Goal: Task Accomplishment & Management: Manage account settings

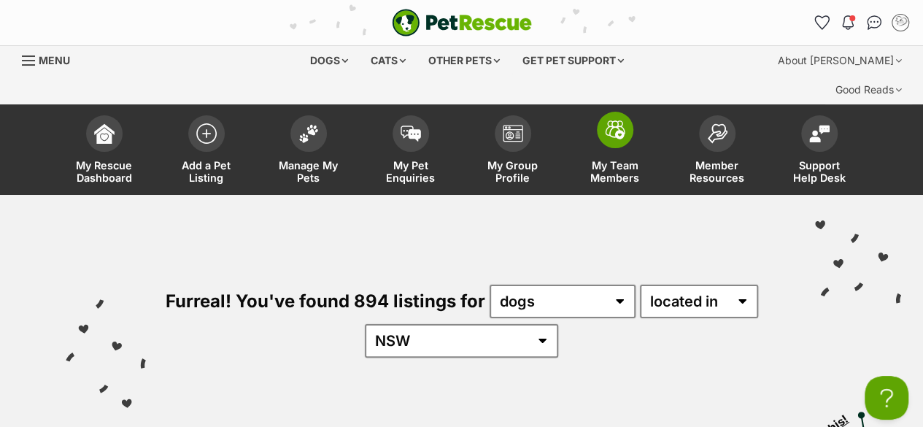
click at [611, 159] on span "My Team Members" at bounding box center [615, 171] width 66 height 25
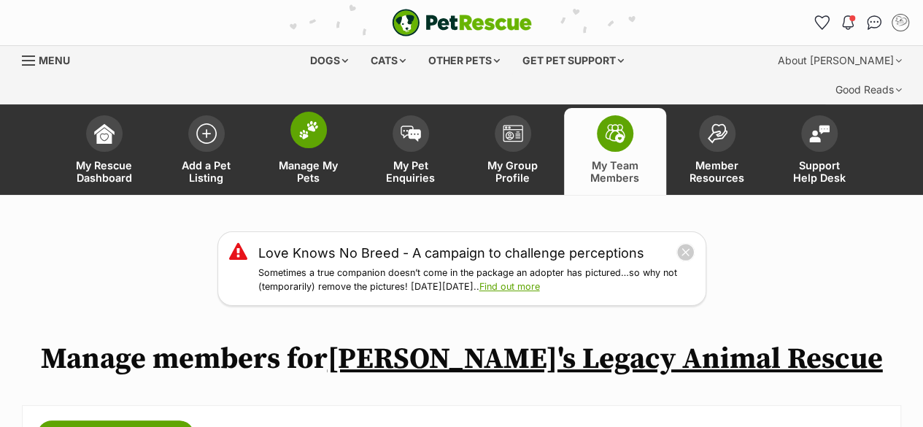
click at [320, 112] on span at bounding box center [308, 130] width 36 height 36
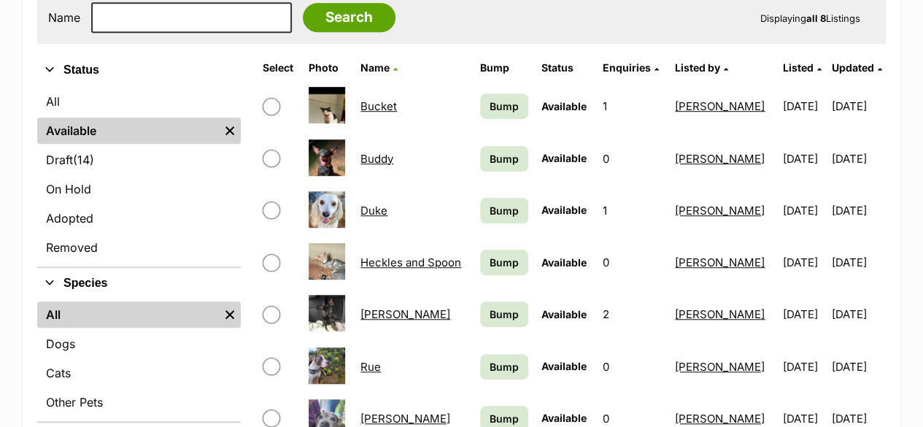
scroll to position [486, 0]
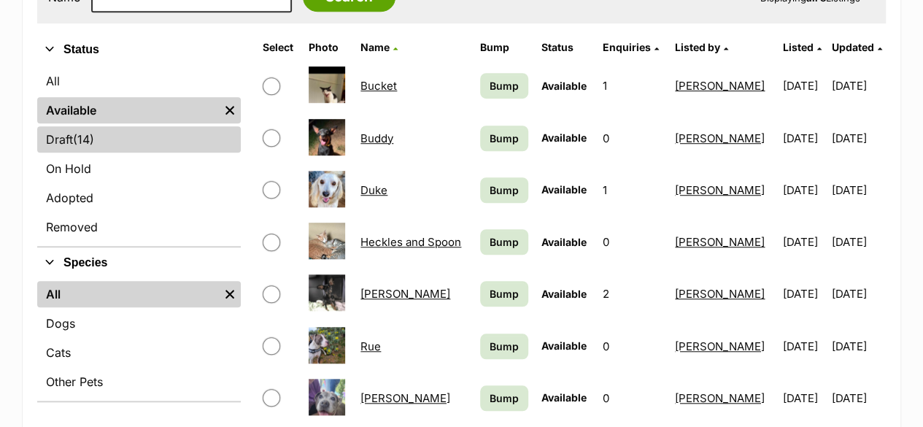
click at [115, 126] on link "Draft (14) Items" at bounding box center [138, 139] width 203 height 26
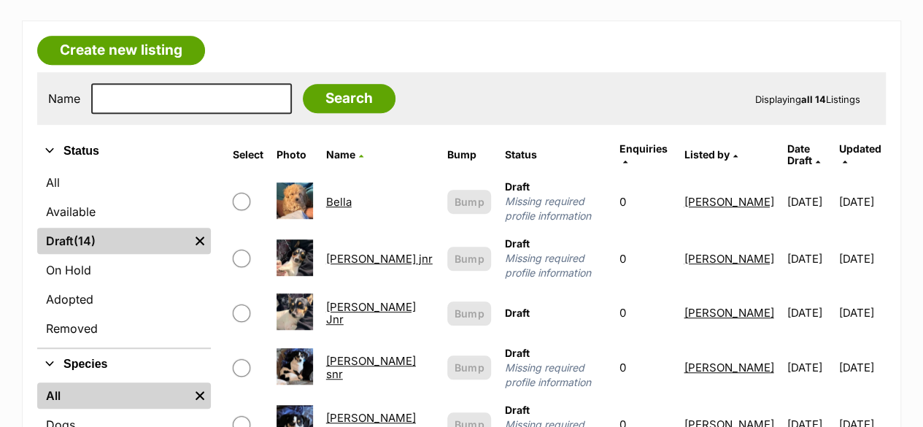
scroll to position [365, 0]
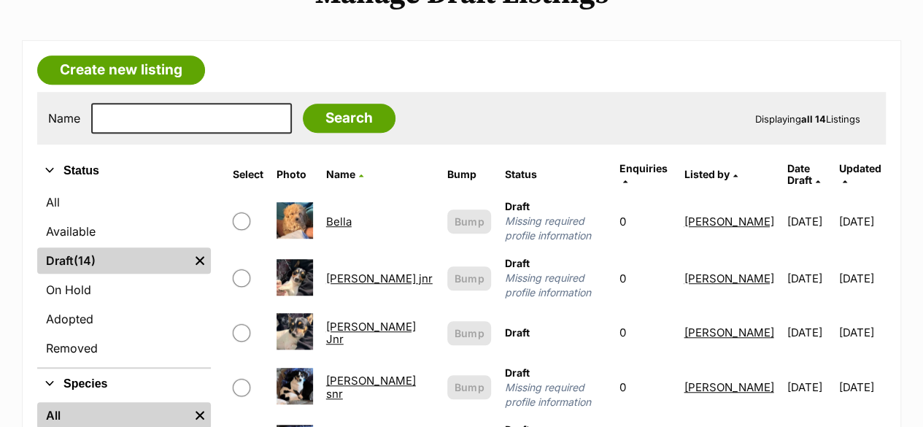
click at [344, 214] on link "Bella" at bounding box center [339, 221] width 26 height 14
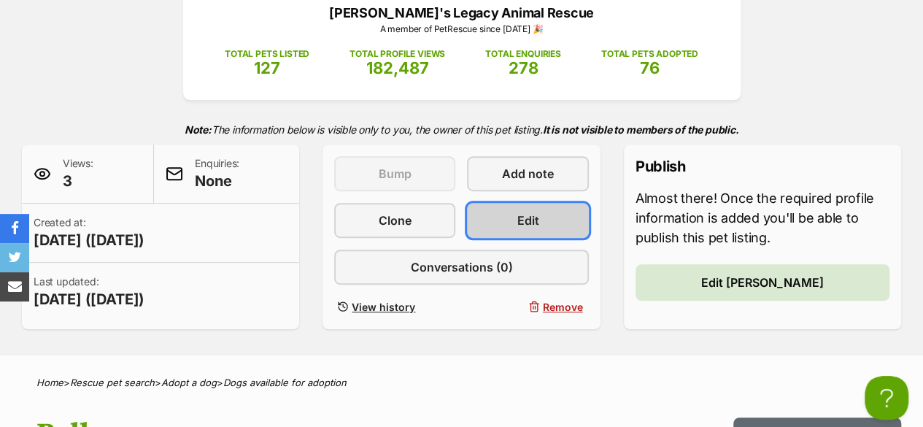
click at [531, 211] on span "Edit" at bounding box center [528, 220] width 22 height 18
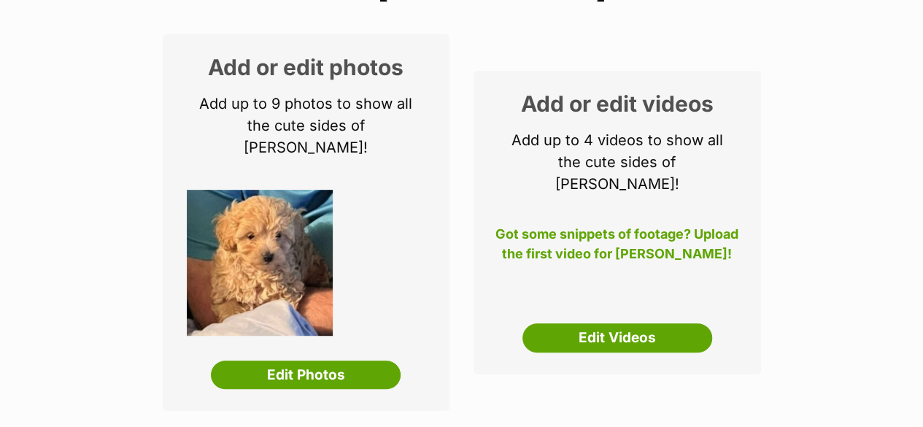
scroll to position [365, 0]
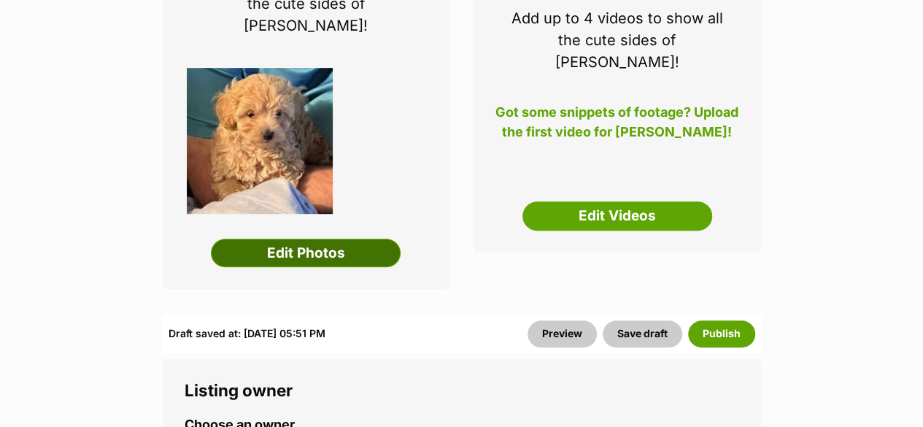
click at [327, 238] on link "Edit Photos" at bounding box center [306, 252] width 190 height 29
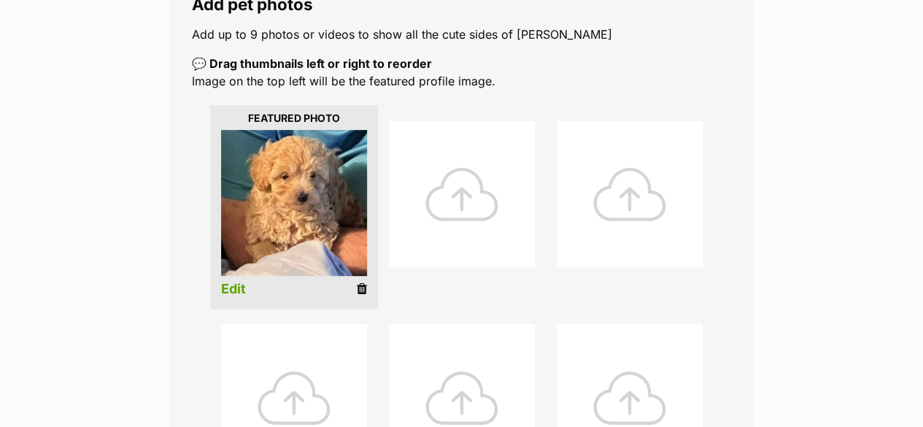
scroll to position [243, 0]
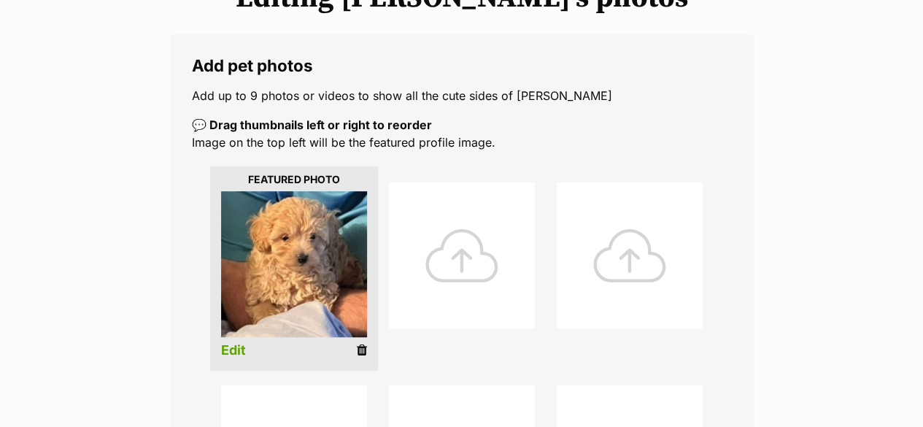
click at [449, 215] on div at bounding box center [462, 255] width 146 height 146
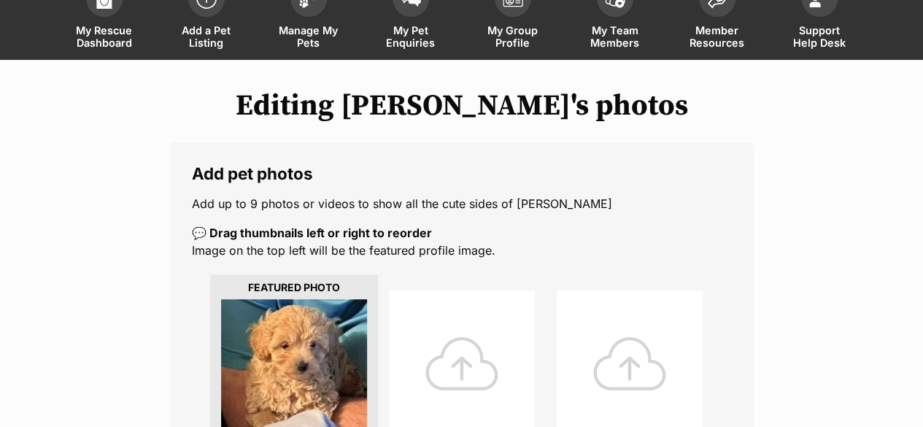
scroll to position [121, 0]
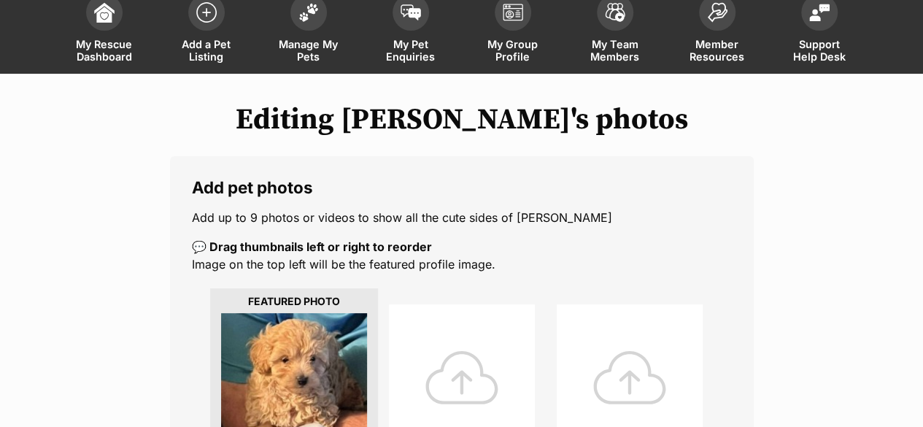
click at [464, 209] on p "Add up to 9 photos or videos to show all the cute sides of [PERSON_NAME]" at bounding box center [462, 218] width 540 height 18
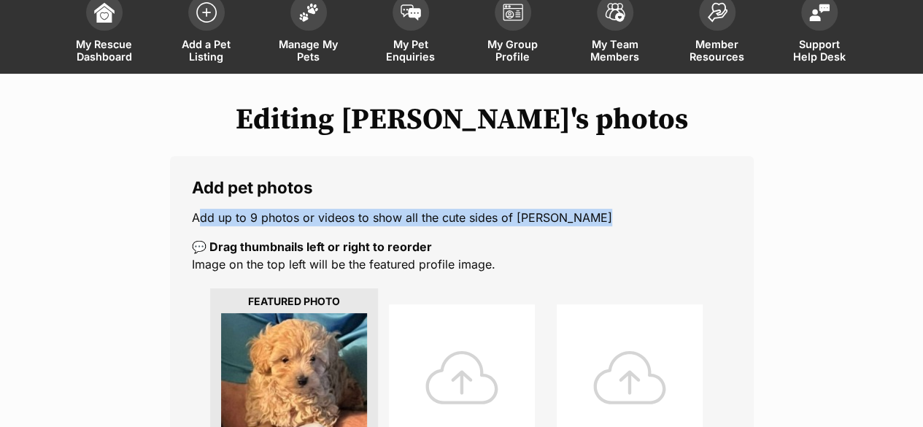
click at [543, 238] on p "💬 Drag thumbnails left or right to reorder Image on the top left will be the fe…" at bounding box center [462, 255] width 540 height 35
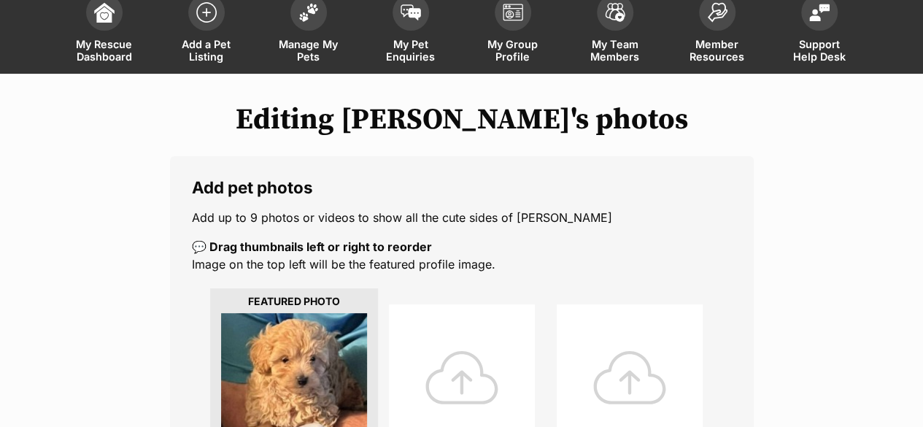
click at [543, 238] on p "💬 Drag thumbnails left or right to reorder Image on the top left will be the fe…" at bounding box center [462, 255] width 540 height 35
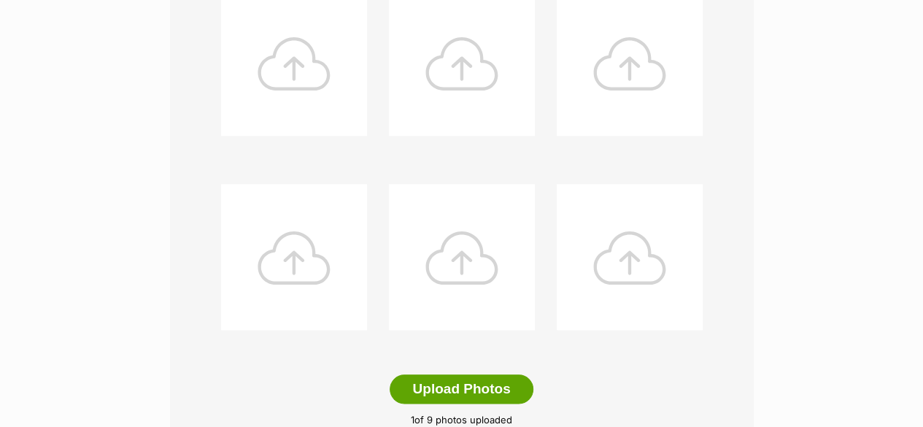
scroll to position [729, 0]
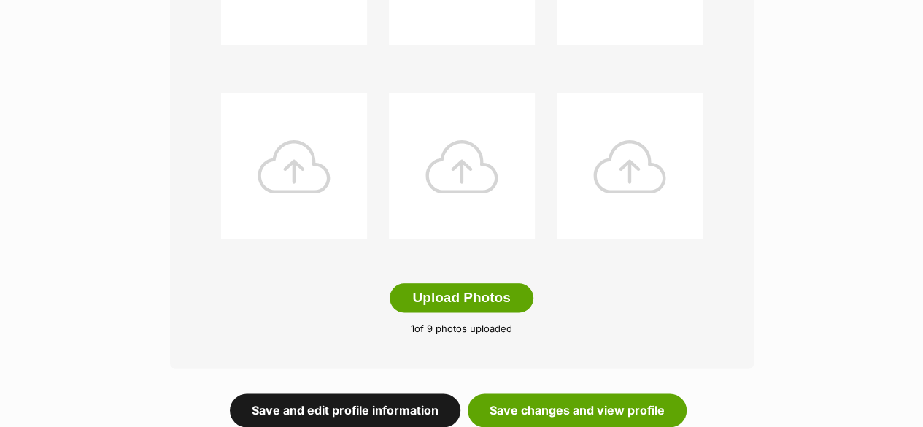
click at [427, 393] on link "Save and edit profile information" at bounding box center [345, 410] width 230 height 34
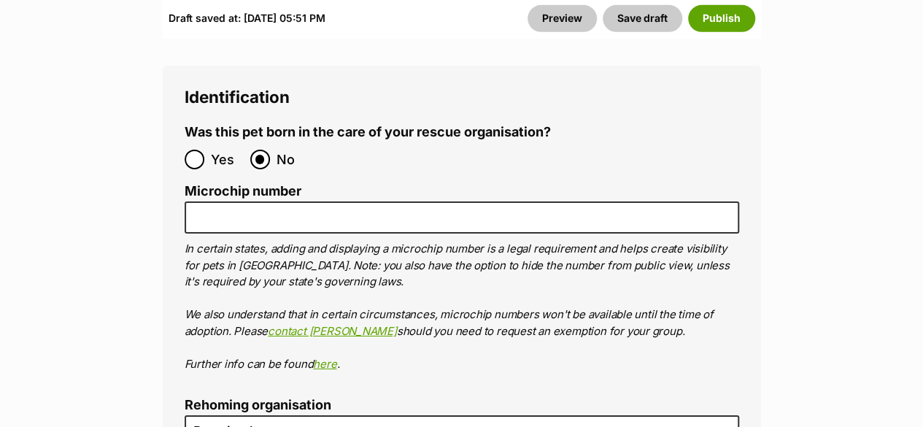
scroll to position [4983, 0]
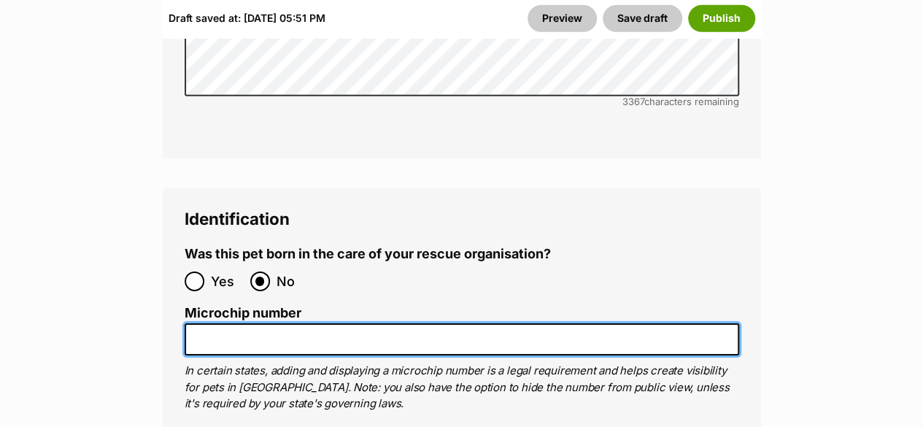
click at [276, 323] on input "Microchip number" at bounding box center [462, 339] width 554 height 33
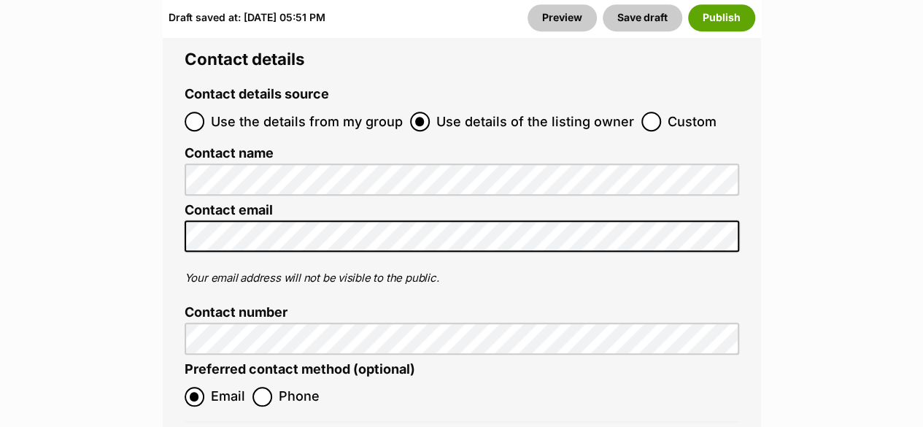
scroll to position [6199, 0]
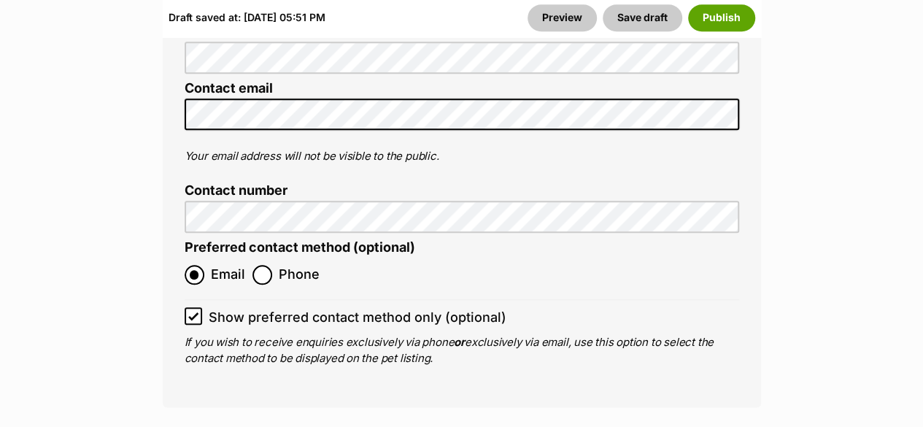
type input "978142001154865"
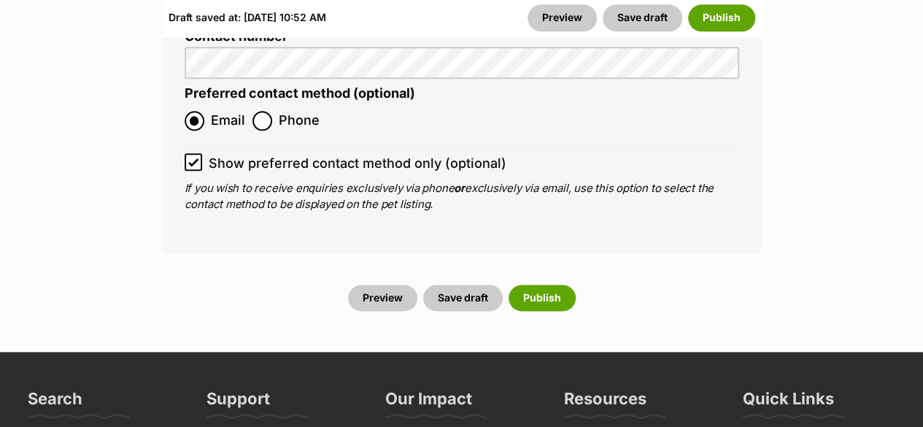
scroll to position [6320, 0]
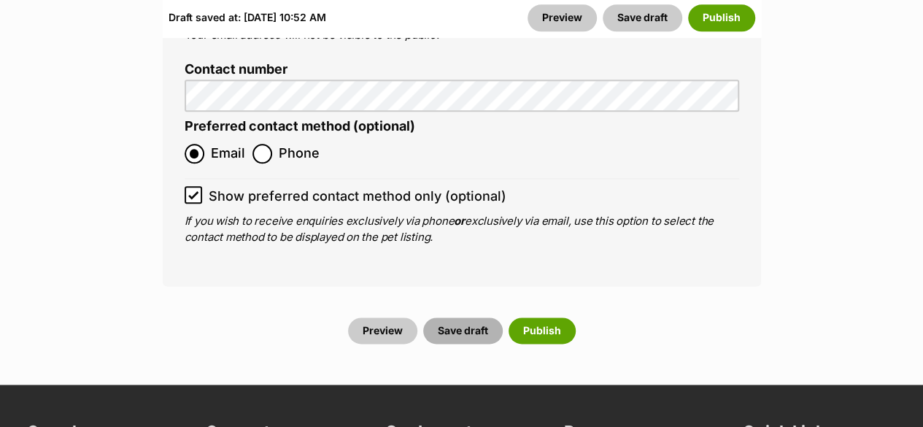
click at [460, 317] on button "Save draft" at bounding box center [462, 330] width 79 height 26
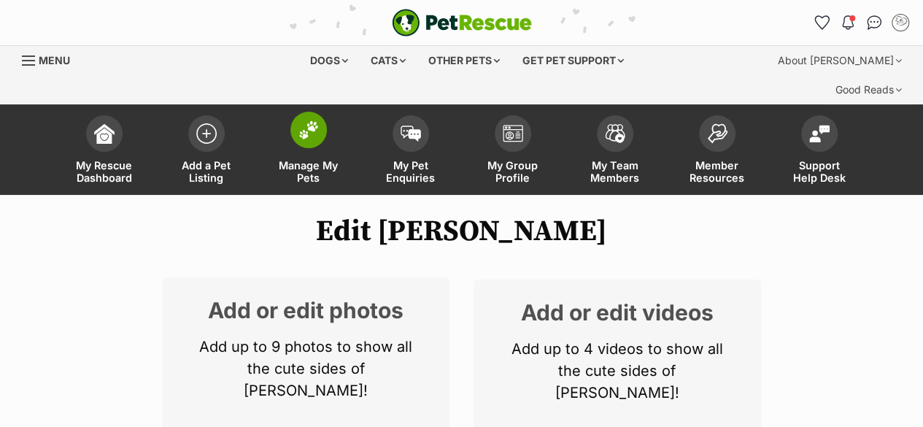
click at [315, 159] on span "Manage My Pets" at bounding box center [309, 171] width 66 height 25
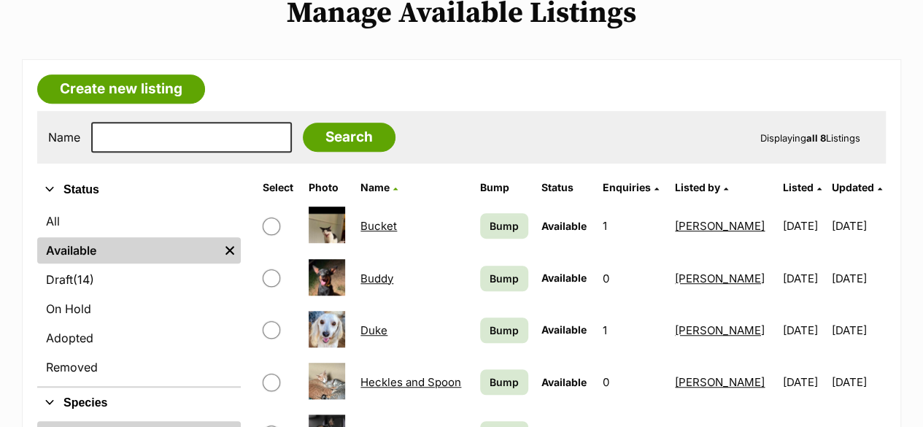
scroll to position [365, 0]
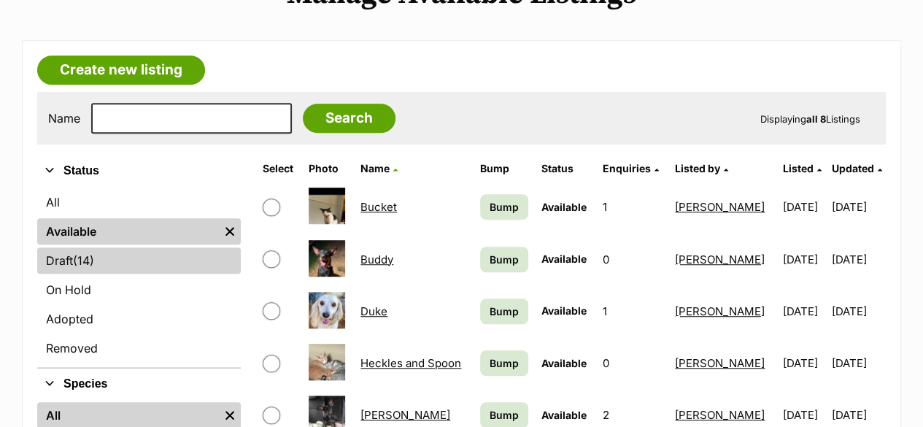
click at [111, 247] on link "Draft (14) Items" at bounding box center [138, 260] width 203 height 26
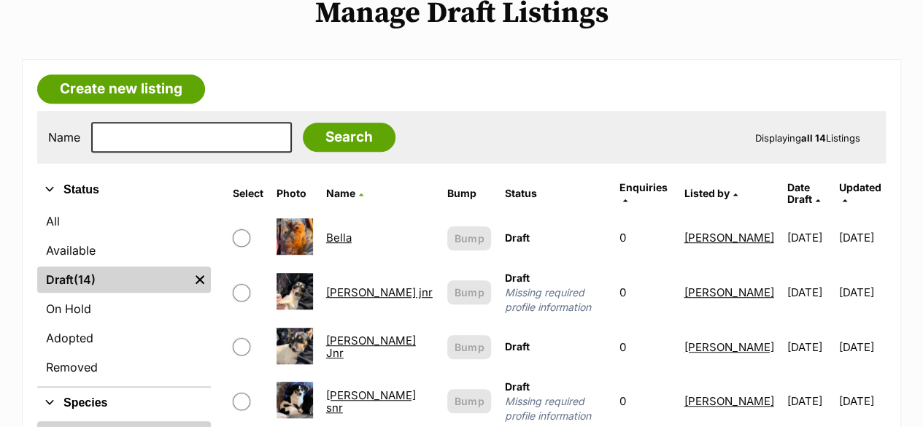
scroll to position [365, 0]
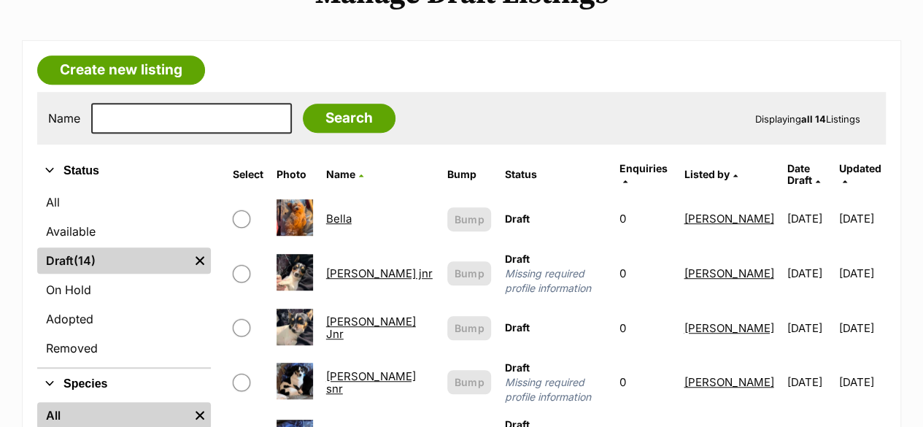
click at [359, 266] on link "[PERSON_NAME] jnr" at bounding box center [379, 273] width 106 height 14
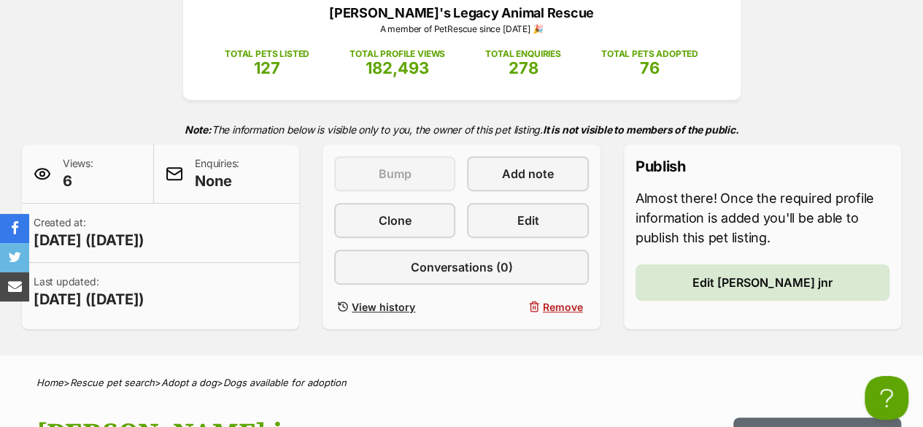
scroll to position [121, 0]
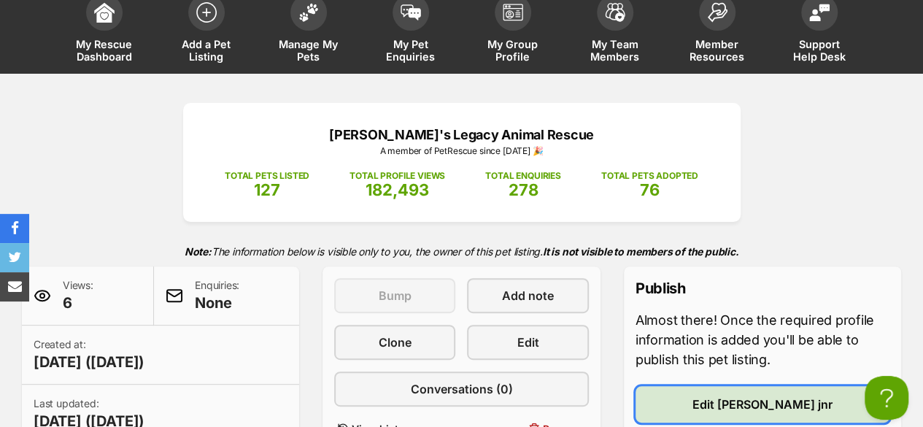
click at [710, 386] on link "Edit Calvin jnr" at bounding box center [762, 404] width 254 height 36
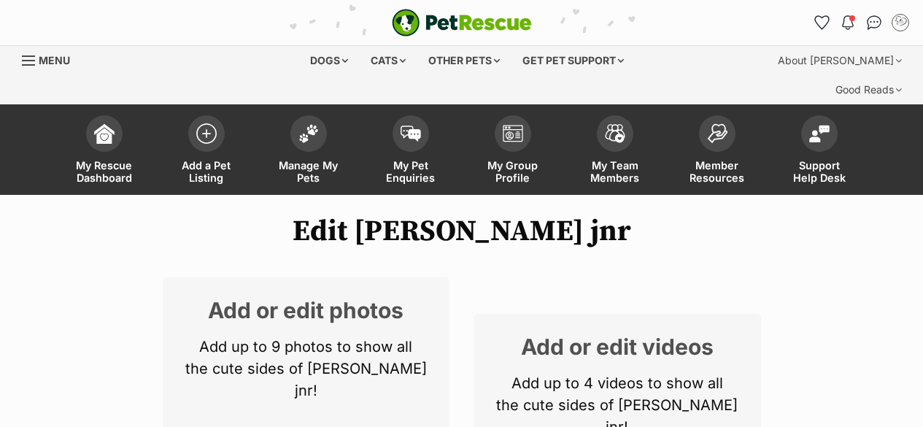
select select
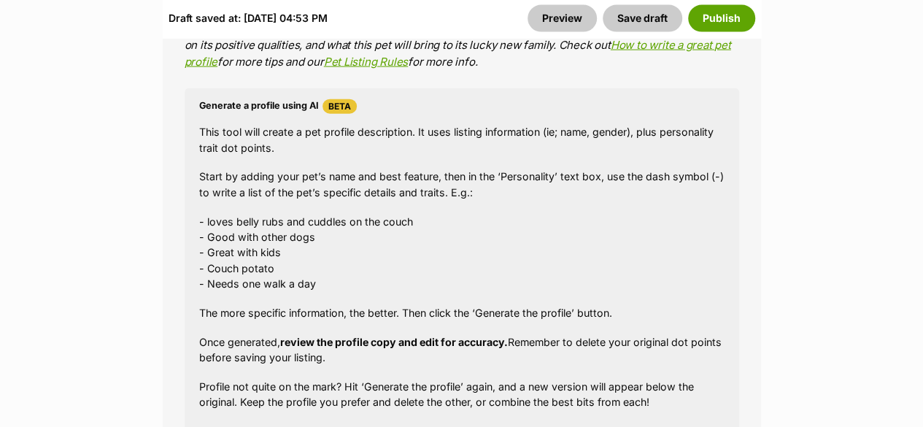
scroll to position [1823, 0]
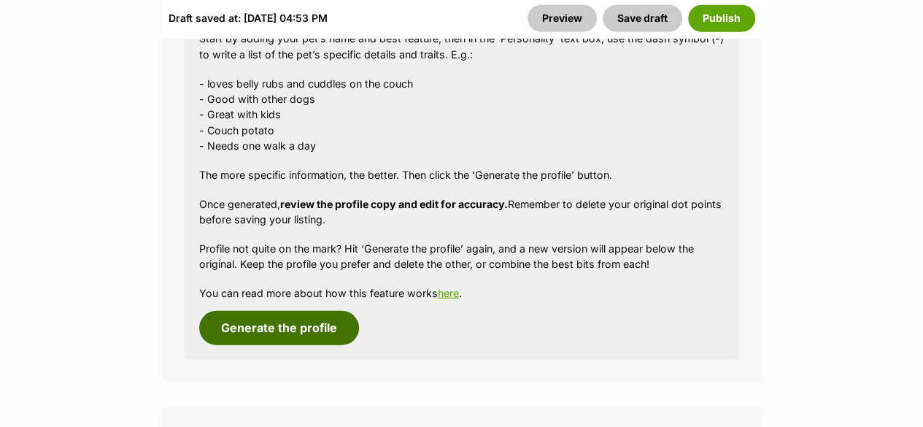
click at [310, 311] on button "Generate the profile" at bounding box center [279, 328] width 160 height 34
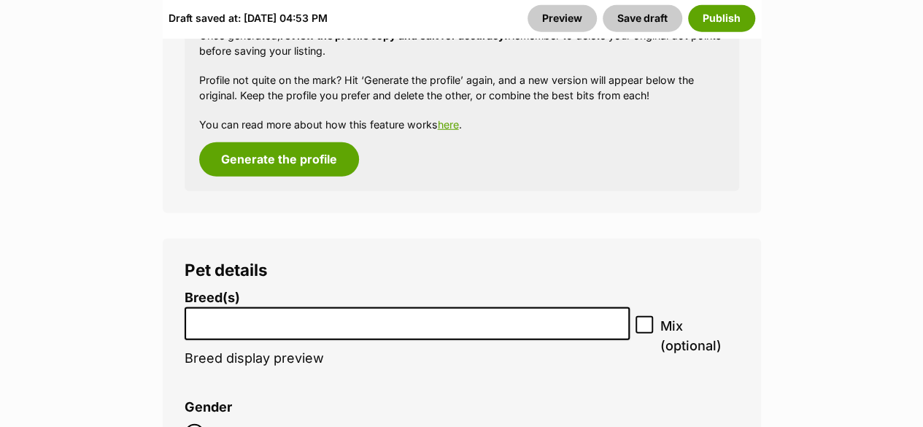
scroll to position [1992, 0]
click at [365, 311] on input "search" at bounding box center [407, 318] width 435 height 15
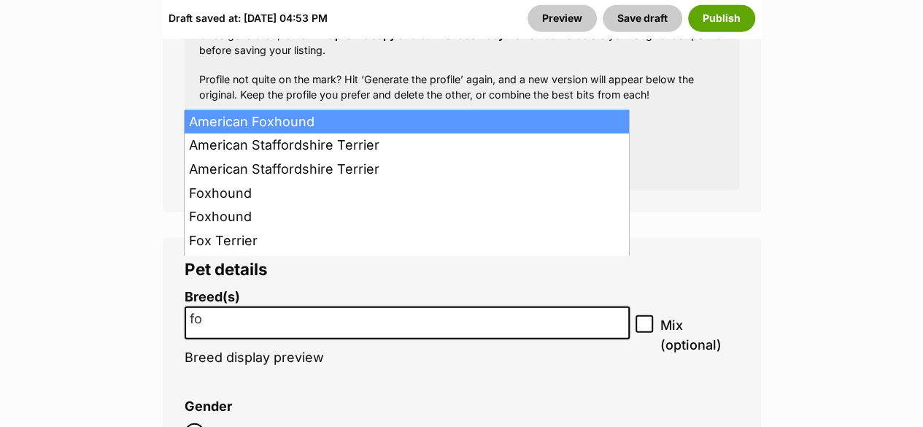
type input "f"
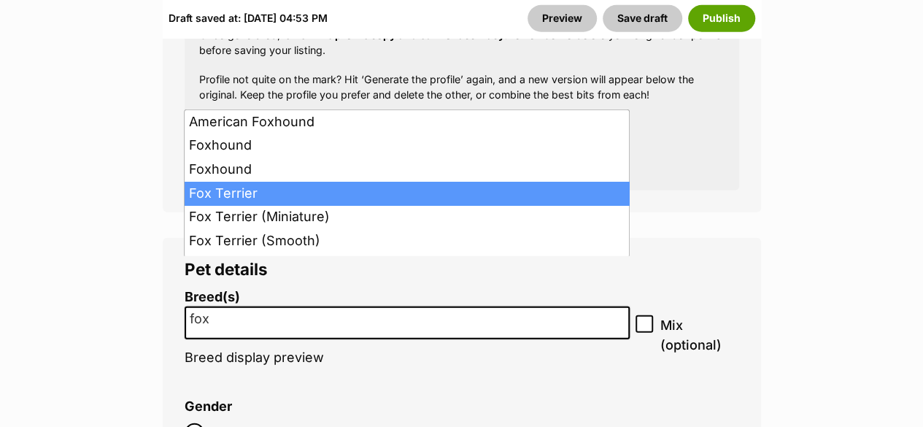
type input "fox"
select select "87"
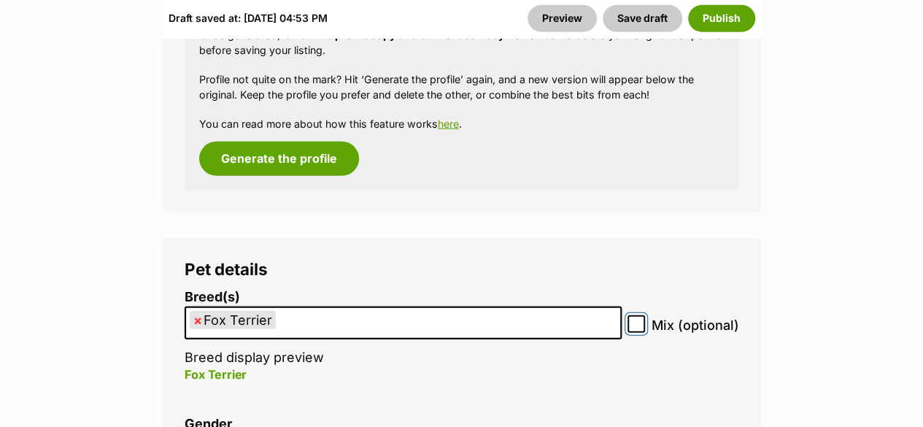
click at [634, 315] on input "Mix (optional)" at bounding box center [636, 324] width 18 height 18
checkbox input "true"
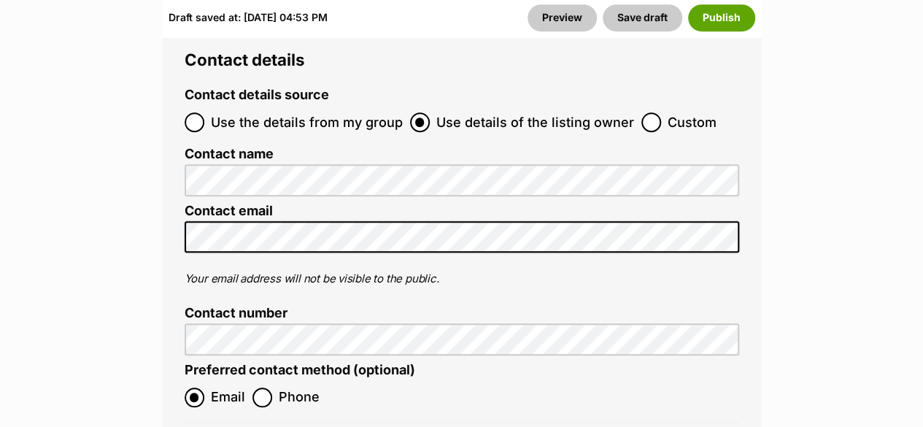
scroll to position [6125, 0]
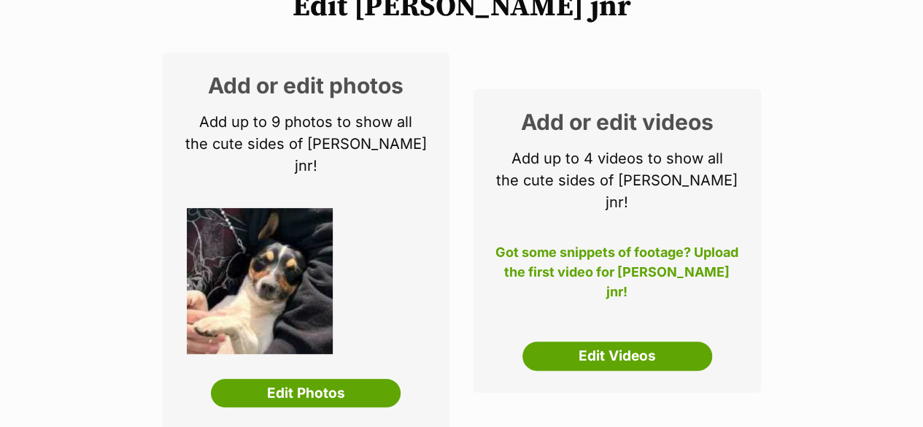
scroll to position [243, 0]
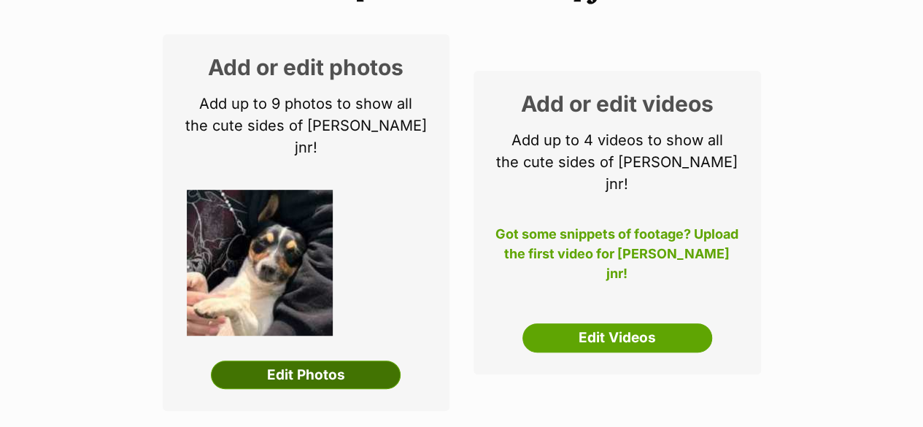
click at [366, 360] on link "Edit Photos" at bounding box center [306, 374] width 190 height 29
